Goal: Transaction & Acquisition: Purchase product/service

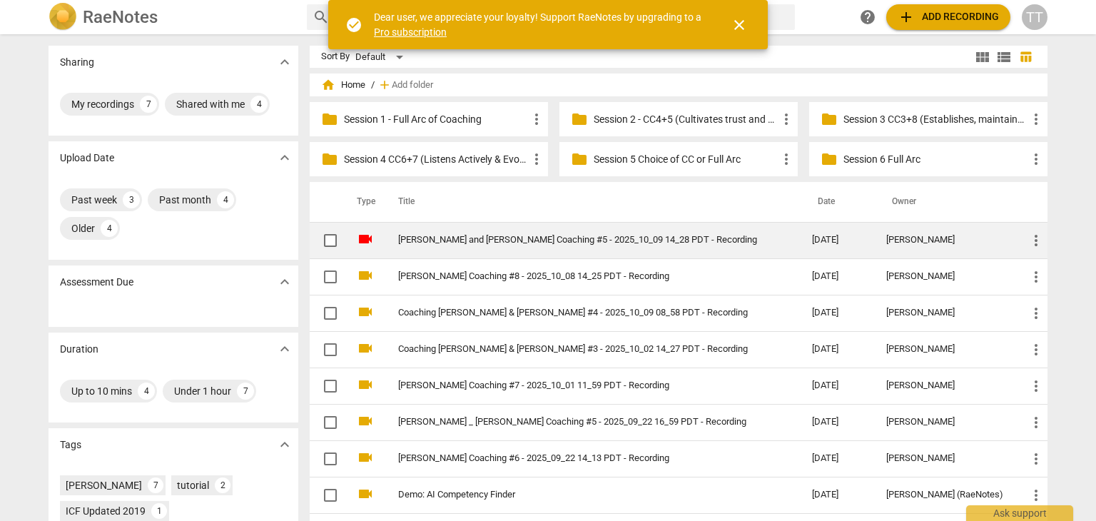
click at [474, 238] on link "[PERSON_NAME] and [PERSON_NAME] Coaching #5 - 2025_10_09 14_28 PDT - Recording" at bounding box center [579, 240] width 363 height 11
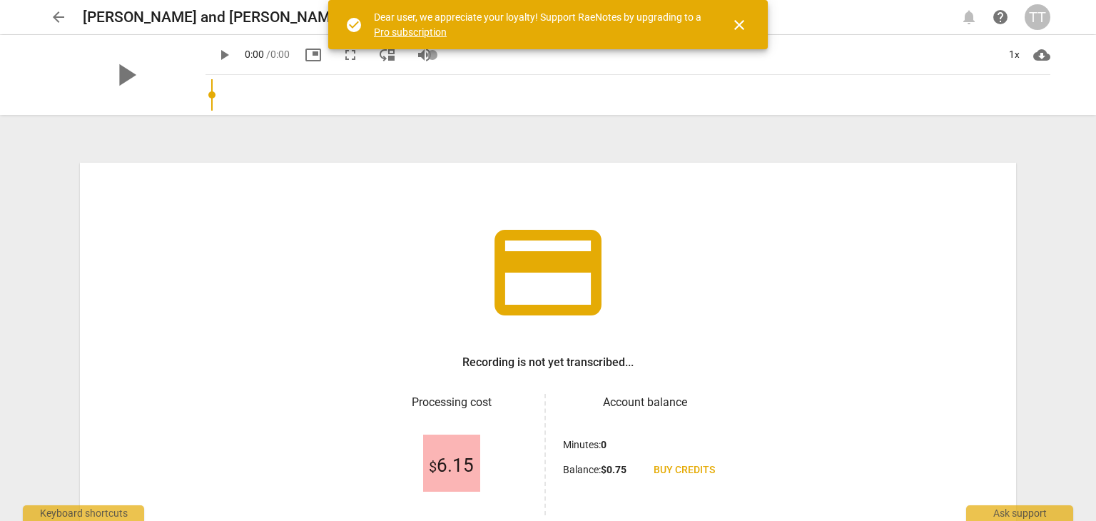
scroll to position [123, 0]
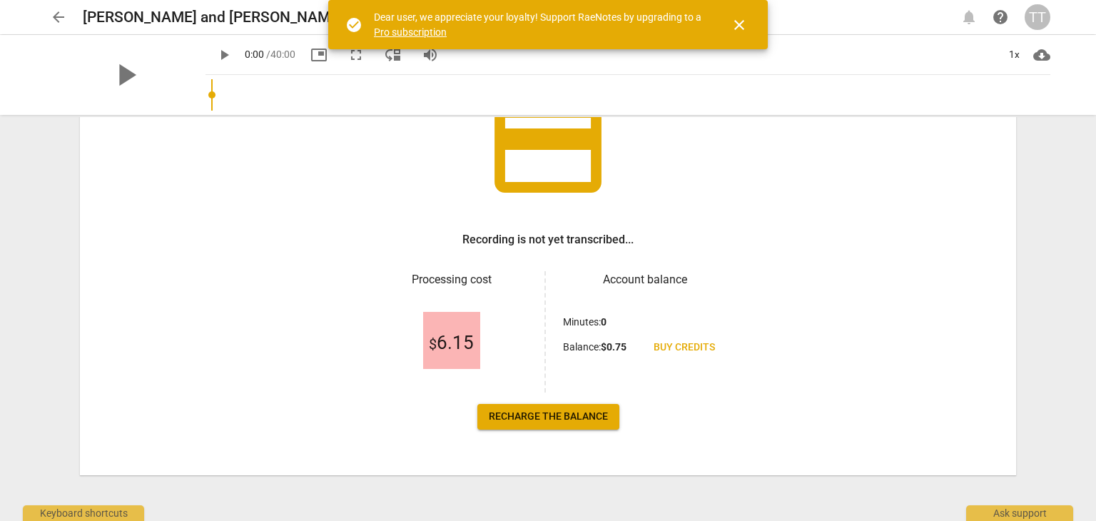
click at [581, 421] on span "Recharge the balance" at bounding box center [548, 417] width 119 height 14
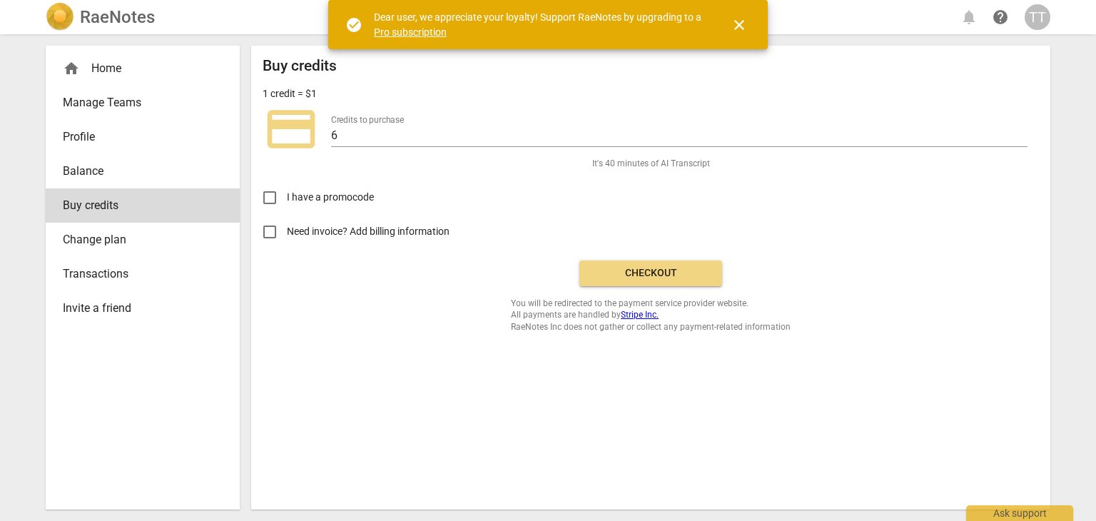
click at [647, 267] on span "Checkout" at bounding box center [651, 273] width 120 height 14
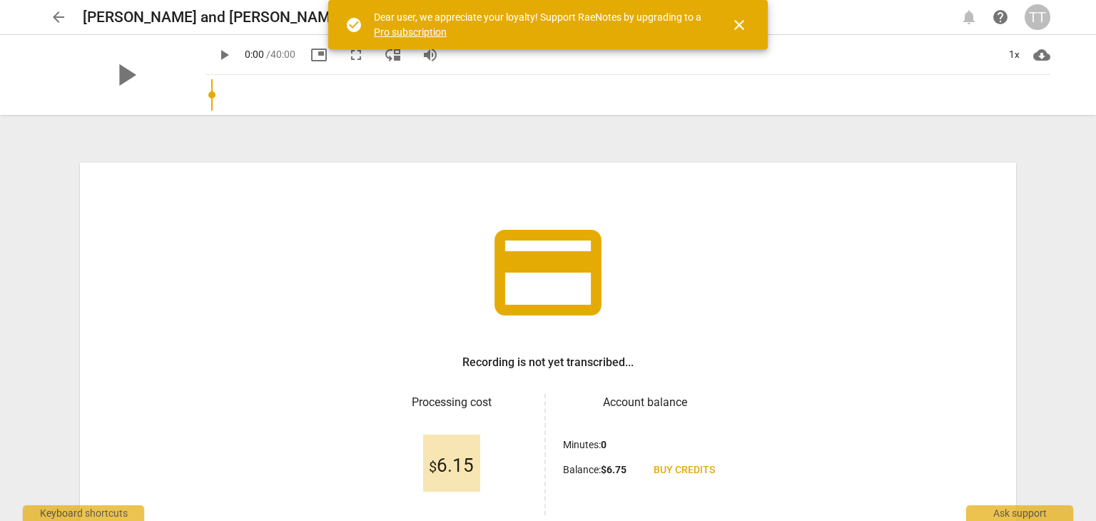
scroll to position [123, 0]
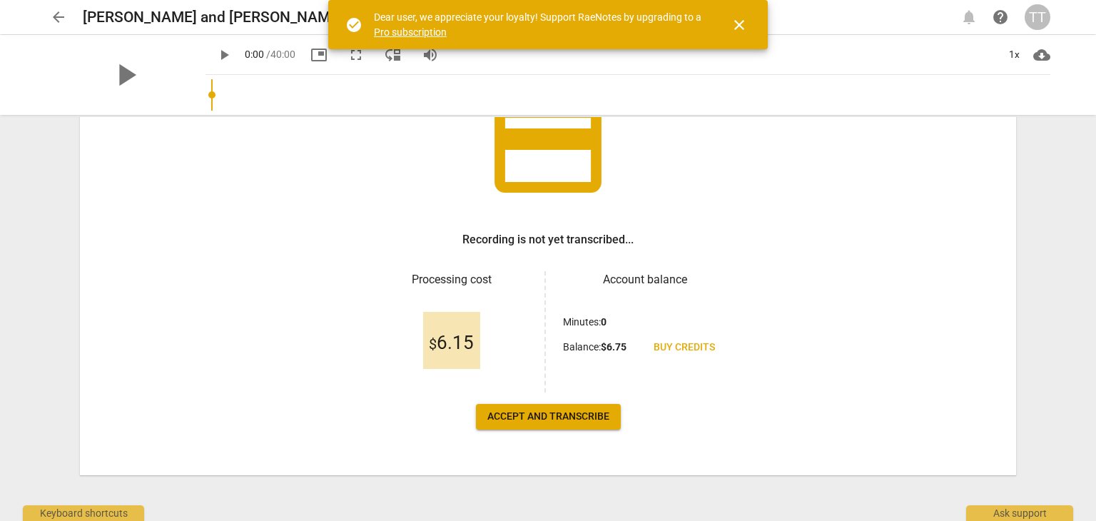
click at [598, 406] on button "Accept and transcribe" at bounding box center [548, 417] width 145 height 26
